Goal: Task Accomplishment & Management: Use online tool/utility

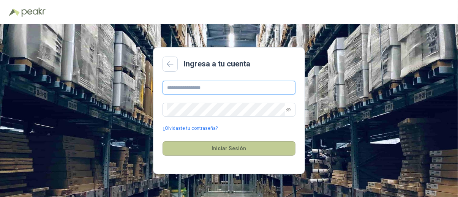
type input "**********"
click at [230, 148] on button "Iniciar Sesión" at bounding box center [229, 148] width 133 height 14
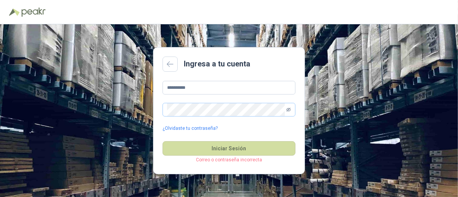
click at [288, 109] on icon "eye-invisible" at bounding box center [289, 110] width 5 height 4
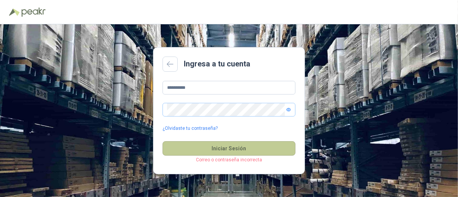
click at [221, 149] on button "Iniciar Sesión" at bounding box center [229, 148] width 133 height 14
click at [219, 149] on button "Iniciar Sesión" at bounding box center [229, 148] width 133 height 14
type input "**********"
click at [220, 152] on button "Iniciar Sesión" at bounding box center [229, 148] width 133 height 14
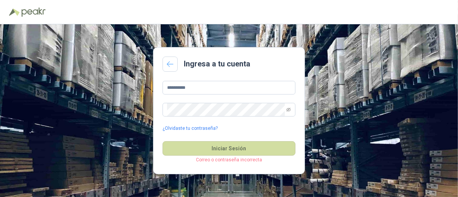
click at [169, 67] on link at bounding box center [170, 64] width 15 height 15
click at [203, 90] on input "**********" at bounding box center [229, 88] width 133 height 14
type input "*"
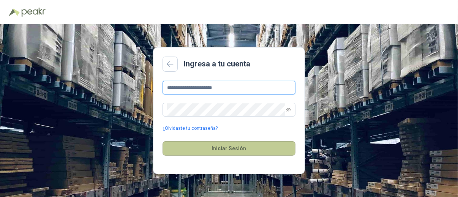
type input "**********"
click at [219, 151] on button "Iniciar Sesión" at bounding box center [229, 148] width 133 height 14
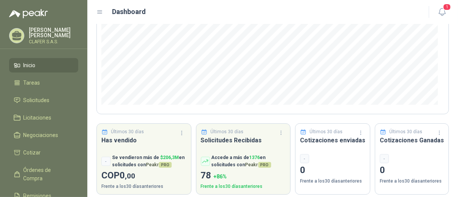
scroll to position [145, 0]
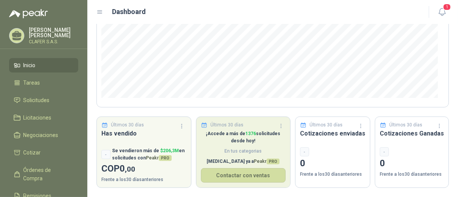
click at [206, 132] on p "¡Accede a más de 1376 solicitudes desde hoy!" at bounding box center [243, 137] width 85 height 14
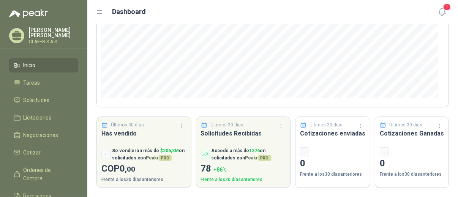
click at [43, 67] on li "Inicio" at bounding box center [44, 65] width 60 height 8
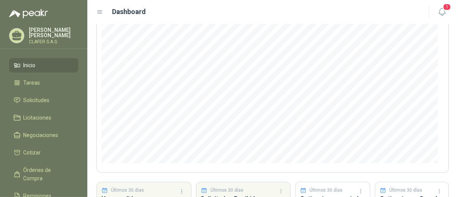
scroll to position [80, 0]
click at [36, 84] on span "Tareas" at bounding box center [32, 83] width 17 height 8
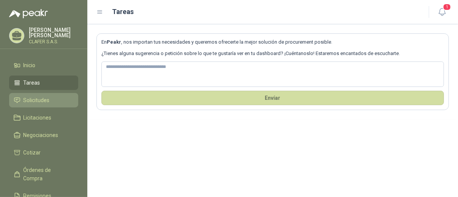
click at [30, 98] on span "Solicitudes" at bounding box center [37, 100] width 26 height 8
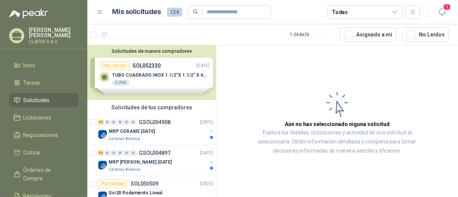
click at [160, 73] on div "Solicitudes de nuevos compradores Por cotizar SOL052330 [DATE] TUBO [PERSON_NAM…" at bounding box center [151, 72] width 129 height 55
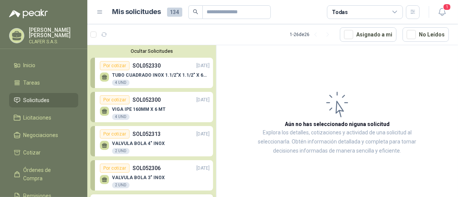
click at [137, 145] on p "VALVULA BOLA 4" INOX" at bounding box center [138, 143] width 53 height 5
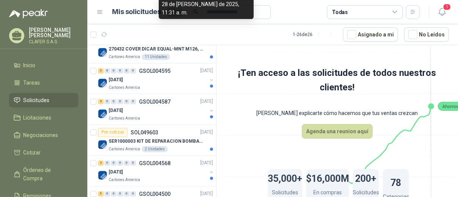
scroll to position [358, 0]
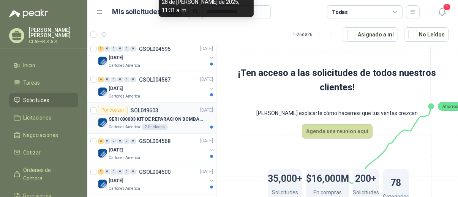
click at [142, 119] on p "SER1000003 KIT DE REPARACION BOMBA WILDEN" at bounding box center [156, 119] width 95 height 7
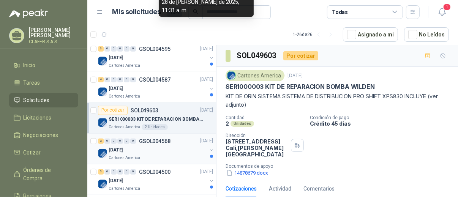
click at [140, 156] on div "Cartones America" at bounding box center [158, 158] width 98 height 6
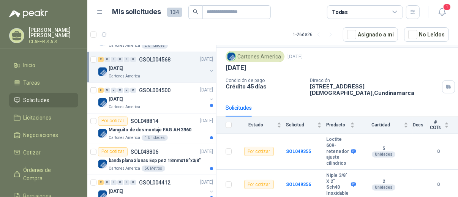
scroll to position [453, 0]
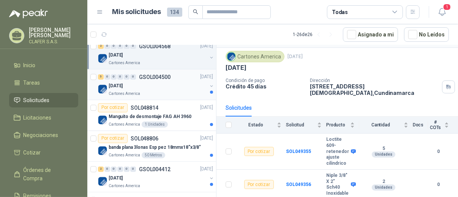
click at [119, 91] on p "Cartones America" at bounding box center [125, 94] width 32 height 6
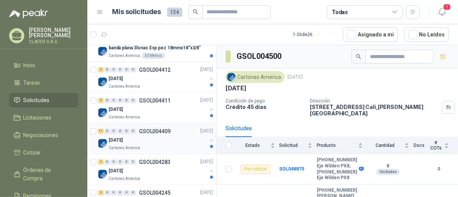
scroll to position [548, 0]
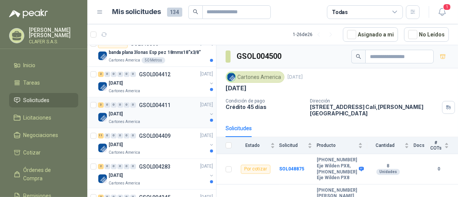
click at [123, 117] on p "[DATE]" at bounding box center [116, 114] width 14 height 7
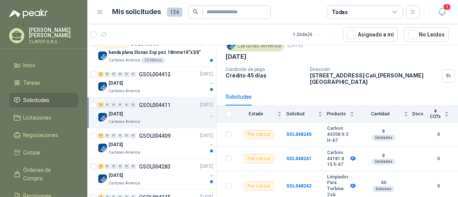
scroll to position [33, 0]
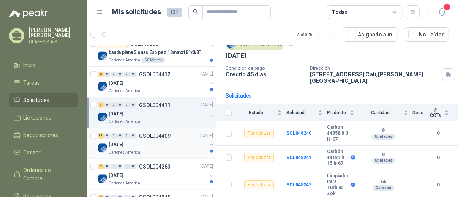
click at [117, 150] on p "Cartones America" at bounding box center [125, 153] width 32 height 6
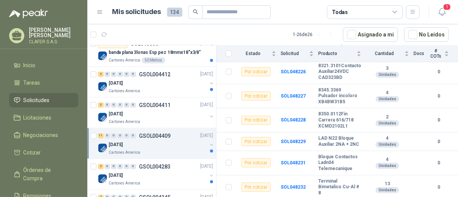
scroll to position [199, 0]
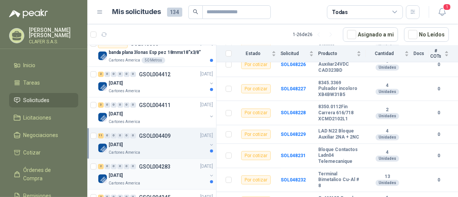
click at [146, 178] on div "[DATE]" at bounding box center [158, 175] width 98 height 9
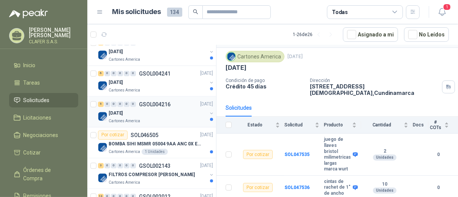
scroll to position [696, 0]
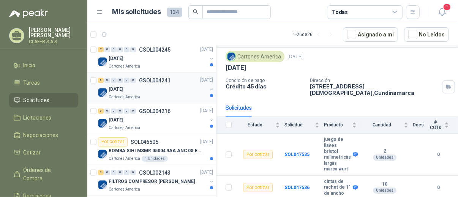
click at [120, 82] on div "6 0 0 0 0 0 GSOL004241 [DATE]" at bounding box center [156, 80] width 117 height 9
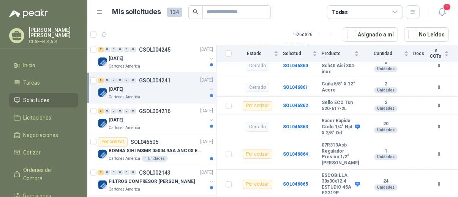
scroll to position [197, 0]
click at [146, 125] on div "Cartones America" at bounding box center [158, 128] width 98 height 6
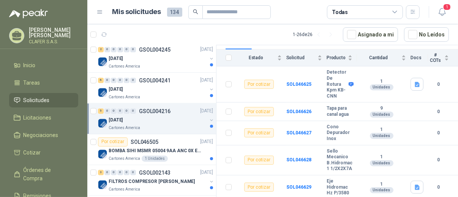
scroll to position [856, 0]
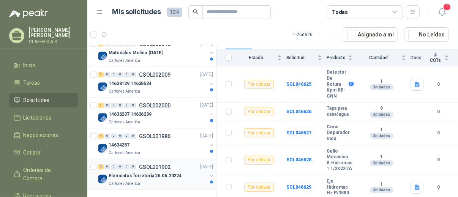
click at [135, 179] on div "Elementos ferreteria 26.06.20224 Cartones America" at bounding box center [158, 179] width 98 height 15
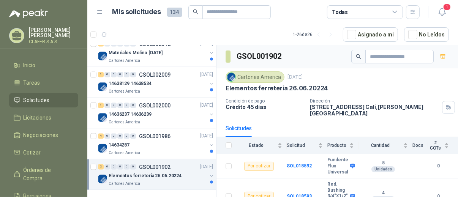
scroll to position [21, 0]
